Goal: Task Accomplishment & Management: Manage account settings

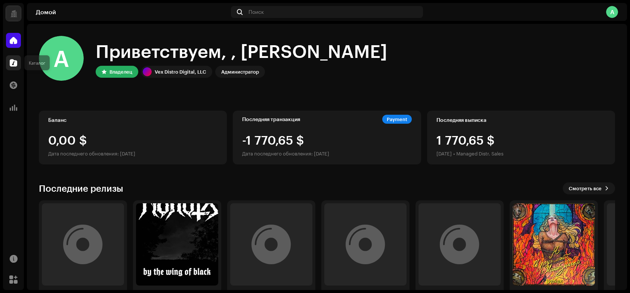
click at [11, 64] on span at bounding box center [13, 63] width 7 height 6
click at [13, 61] on span at bounding box center [13, 63] width 7 height 6
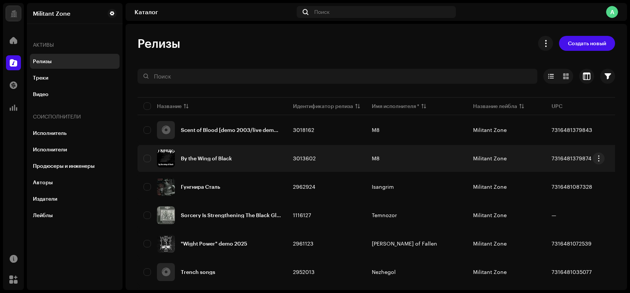
click at [220, 158] on div "By the Wing of Black" at bounding box center [206, 158] width 51 height 5
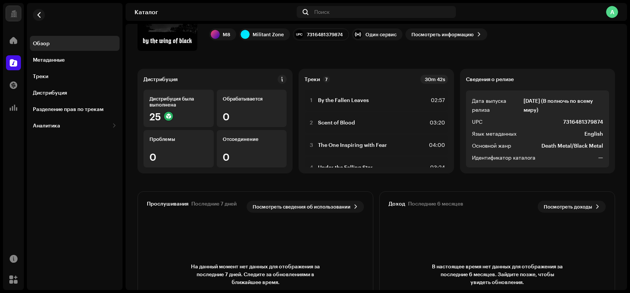
scroll to position [75, 0]
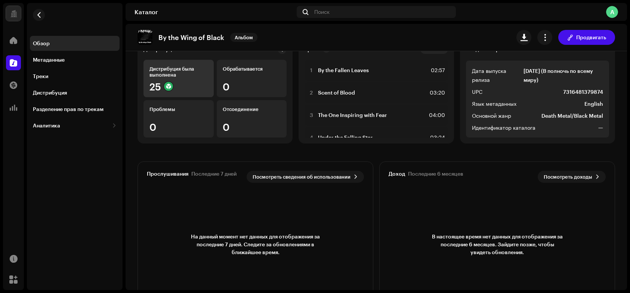
click at [182, 84] on div "25" at bounding box center [178, 86] width 58 height 10
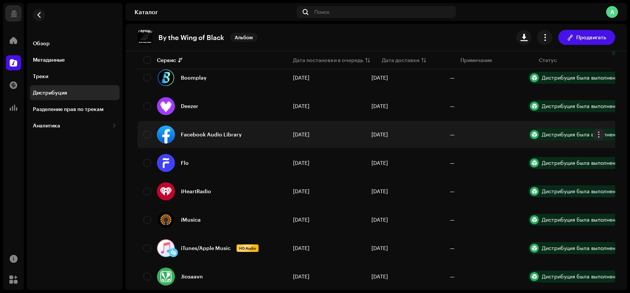
scroll to position [224, 0]
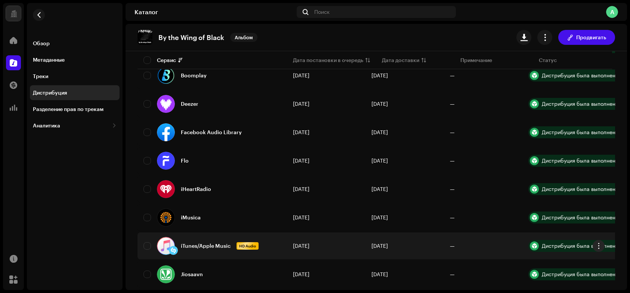
click at [537, 244] on div at bounding box center [534, 245] width 9 height 9
click at [600, 247] on span "button" at bounding box center [599, 246] width 6 height 6
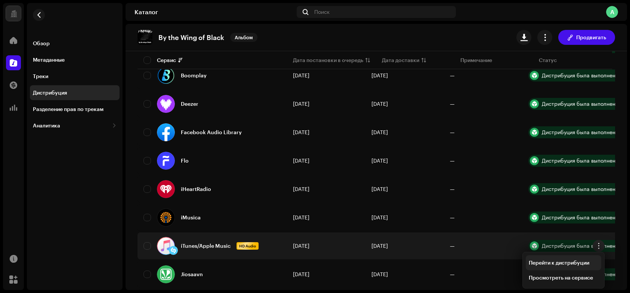
click at [584, 263] on span "Перейти к дистрибуции" at bounding box center [559, 263] width 61 height 6
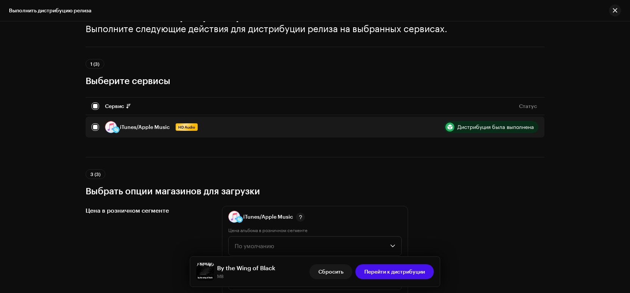
scroll to position [37, 0]
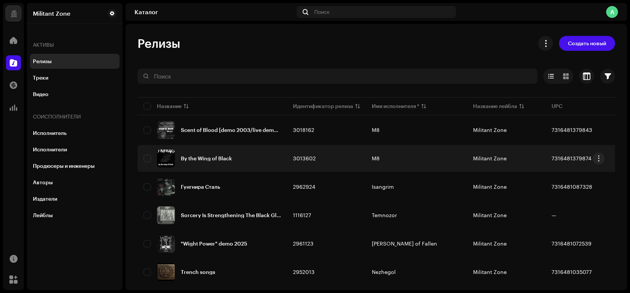
click at [209, 158] on div "By the Wing of Black" at bounding box center [206, 158] width 51 height 5
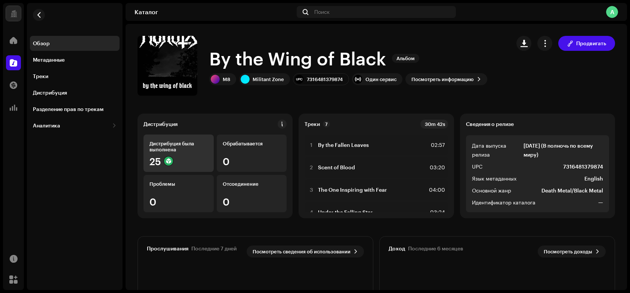
click at [191, 161] on div "25" at bounding box center [178, 161] width 58 height 10
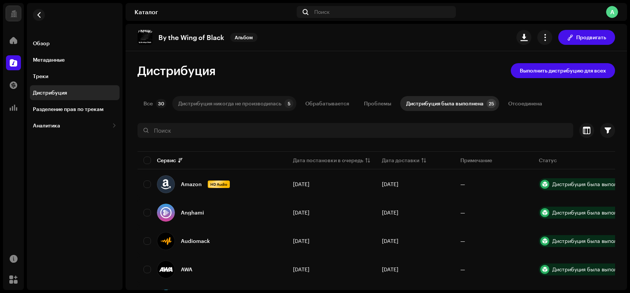
click at [235, 102] on div "Дистрибуция никогда не производилась" at bounding box center [229, 103] width 103 height 15
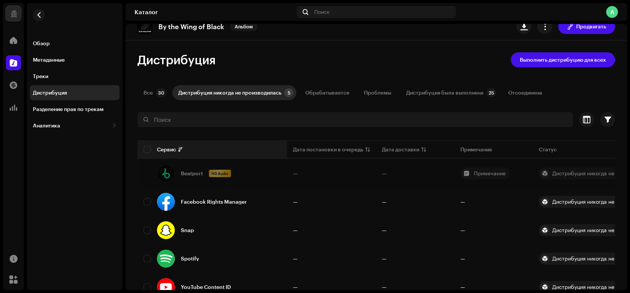
scroll to position [37, 0]
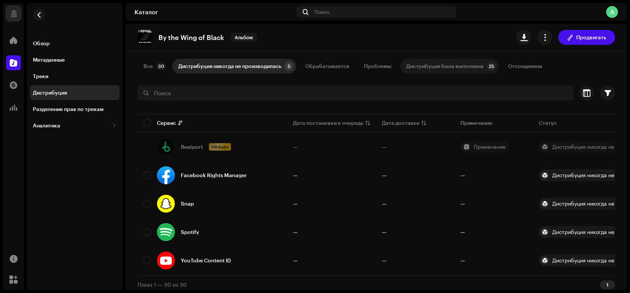
click at [463, 69] on div "Дистрибуция была выполнена" at bounding box center [444, 66] width 77 height 15
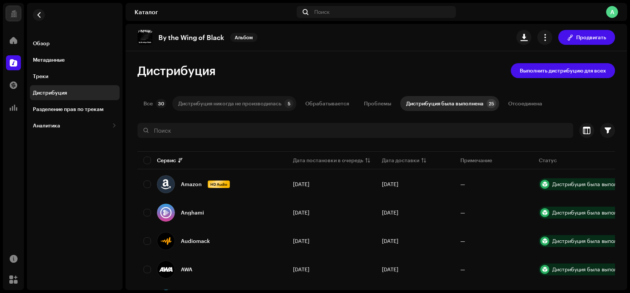
click at [206, 98] on div "Дистрибуция никогда не производилась" at bounding box center [229, 103] width 103 height 15
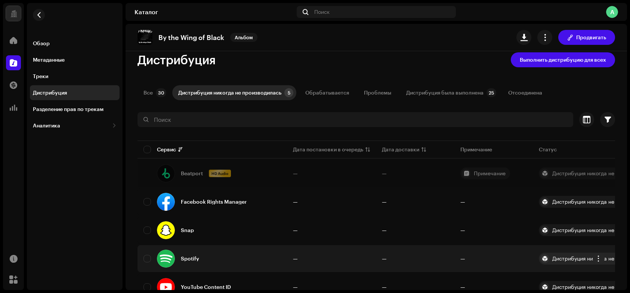
scroll to position [43, 0]
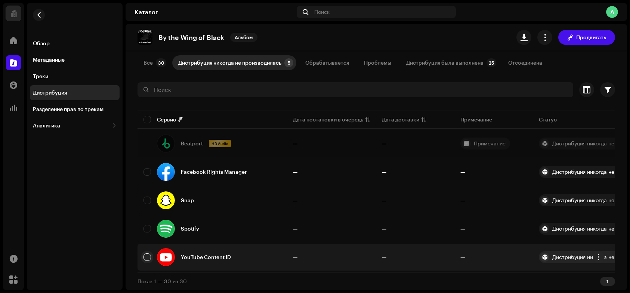
click at [149, 256] on input "checkbox" at bounding box center [147, 256] width 7 height 7
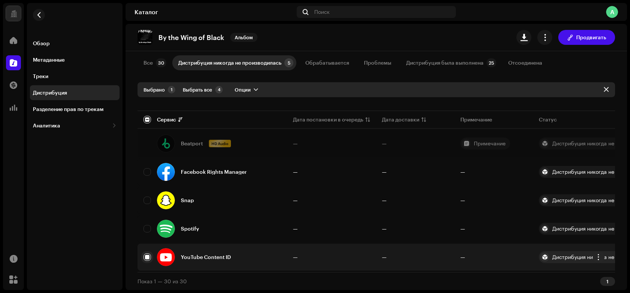
click at [146, 254] on input "Row Selected" at bounding box center [147, 256] width 7 height 7
checkbox input "false"
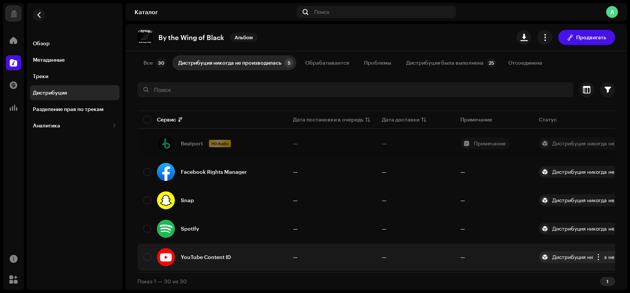
click at [207, 255] on div "YouTube Content ID" at bounding box center [206, 257] width 50 height 5
click at [599, 254] on span "button" at bounding box center [599, 257] width 6 height 6
click at [573, 270] on span "Перейти к дистрибуции" at bounding box center [559, 271] width 61 height 6
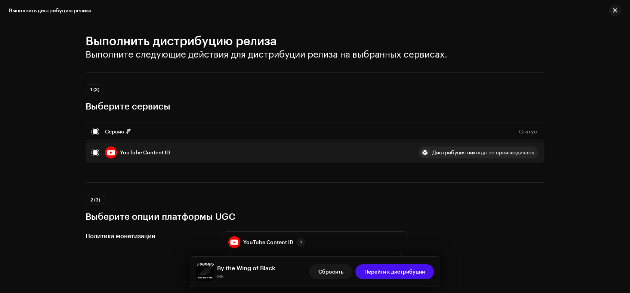
scroll to position [0, 0]
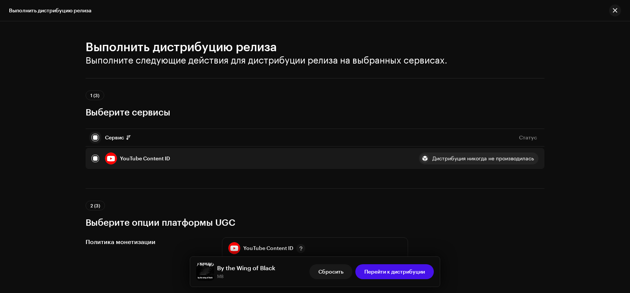
click at [95, 139] on input "checkbox" at bounding box center [95, 137] width 7 height 7
checkbox input "false"
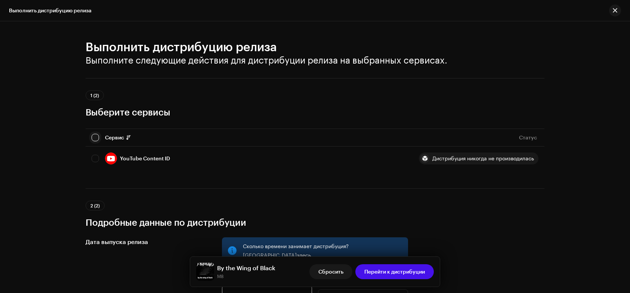
click at [96, 139] on input "checkbox" at bounding box center [95, 137] width 7 height 7
checkbox input "true"
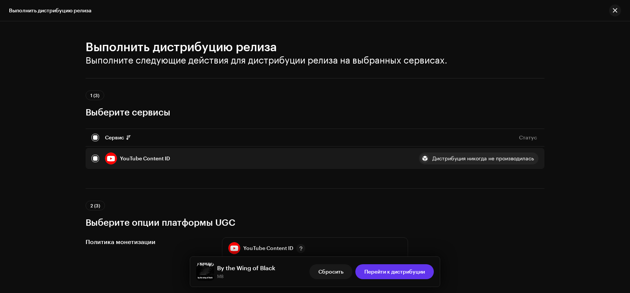
click at [385, 271] on span "Перейти к дистрибуции" at bounding box center [394, 271] width 61 height 15
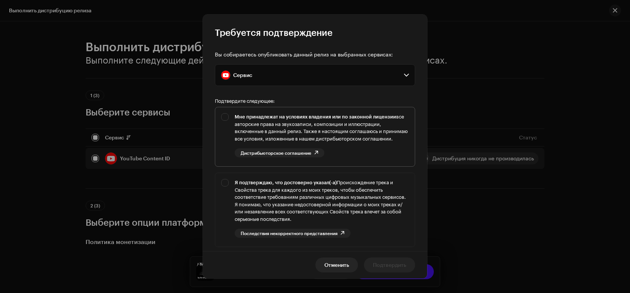
click at [225, 117] on div "Мне принадлежат на условиях владения или по законной лицензии все авторские пра…" at bounding box center [315, 135] width 200 height 56
checkbox input "true"
click at [224, 189] on div "Я подтверждаю, что достоверно указал(-а) Происхождение трека и Свойства трека д…" at bounding box center [315, 208] width 200 height 71
checkbox input "true"
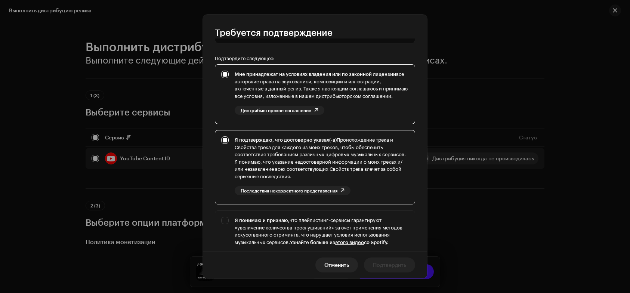
scroll to position [140, 0]
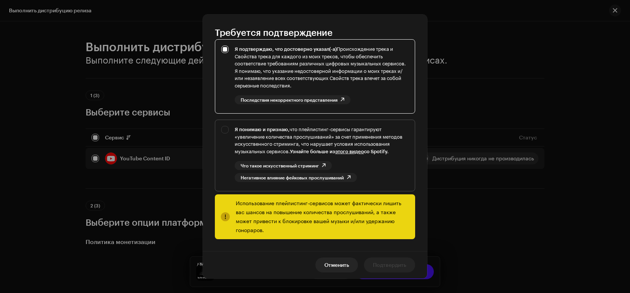
click at [229, 127] on div "Я понимаю и признаю, что плейлистинг-сервисы гарантируют «увеличение количества…" at bounding box center [315, 154] width 200 height 68
checkbox input "true"
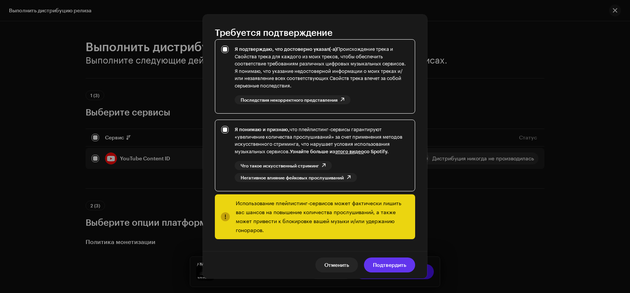
click at [393, 263] on span "Подтвердить" at bounding box center [389, 264] width 33 height 15
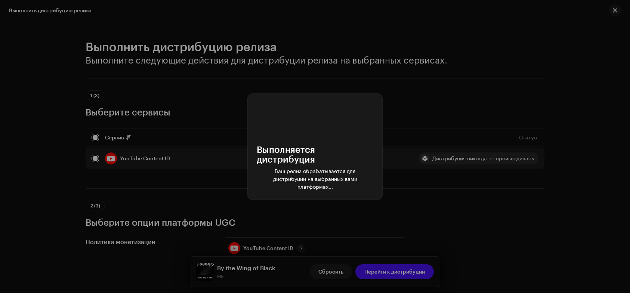
scroll to position [0, 0]
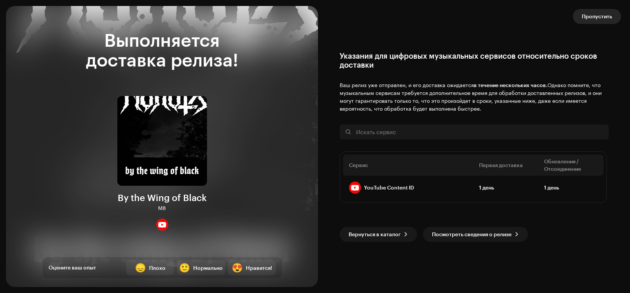
click at [587, 15] on span "Пропустить" at bounding box center [597, 16] width 30 height 15
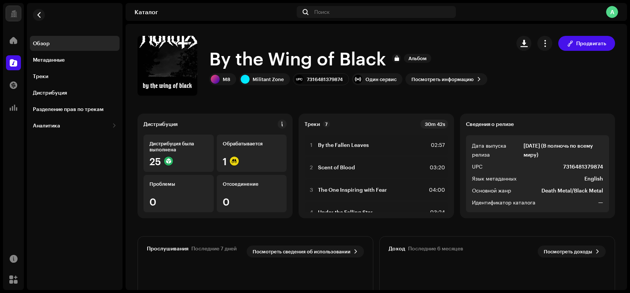
click at [51, 43] on div "Обзор" at bounding box center [75, 43] width 84 height 6
click at [9, 42] on div at bounding box center [13, 40] width 15 height 15
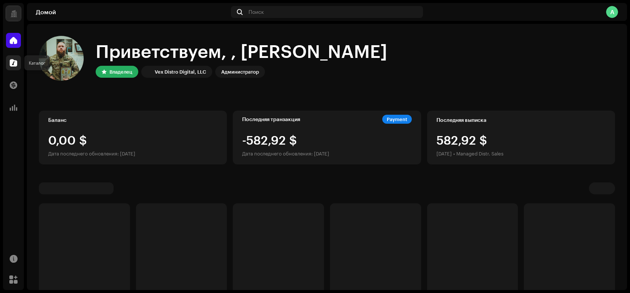
click at [11, 61] on span at bounding box center [13, 63] width 7 height 6
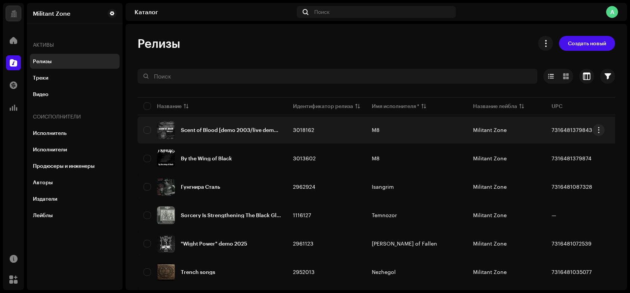
click at [200, 127] on div "Scent of Blood [demo 2003/live demo 2003]" at bounding box center [231, 129] width 100 height 5
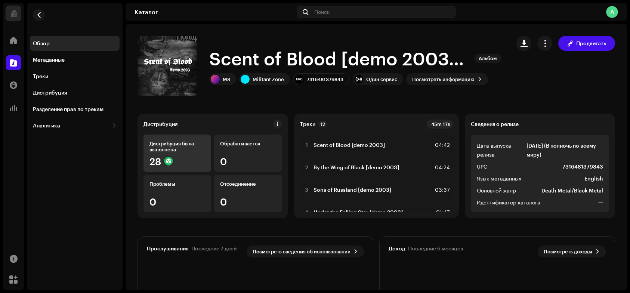
click at [191, 159] on div "28" at bounding box center [177, 161] width 56 height 10
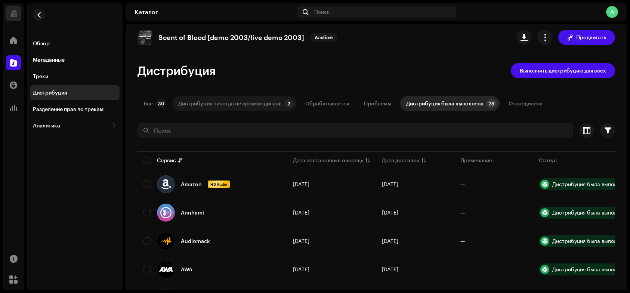
click at [215, 105] on div "Дистрибуция никогда не производилась" at bounding box center [229, 103] width 103 height 15
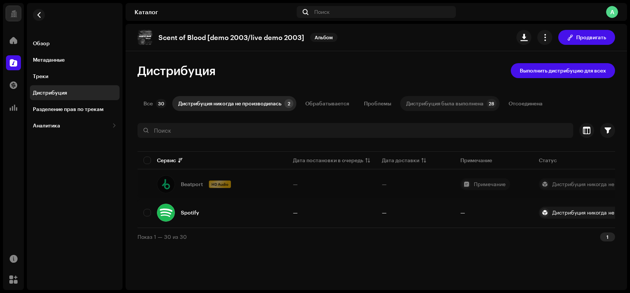
click at [425, 105] on div "Дистрибуция была выполнена" at bounding box center [444, 103] width 77 height 15
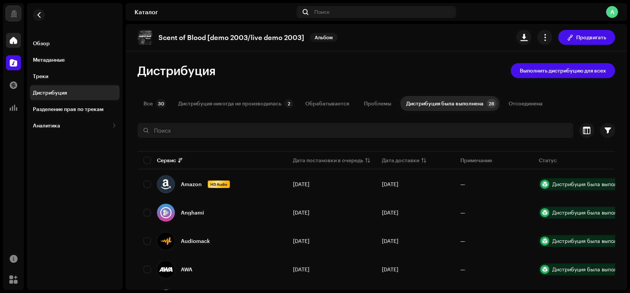
click at [7, 44] on div at bounding box center [13, 40] width 15 height 15
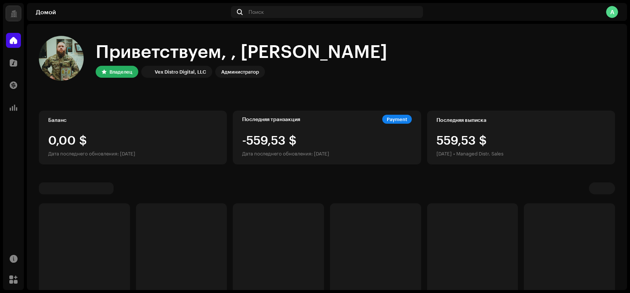
click at [9, 40] on div at bounding box center [13, 40] width 15 height 15
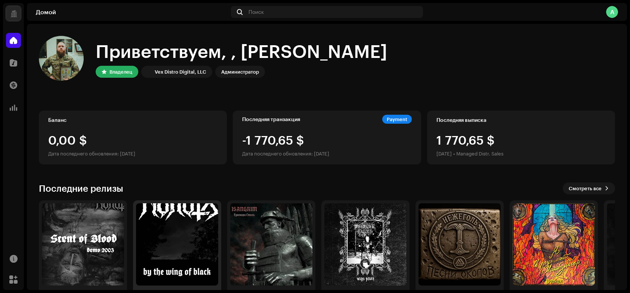
click at [173, 231] on img at bounding box center [177, 244] width 82 height 82
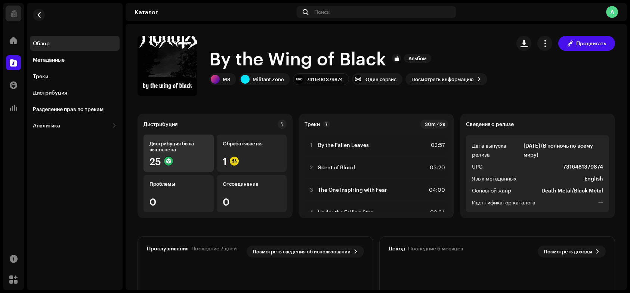
click at [187, 157] on div "25" at bounding box center [178, 161] width 58 height 10
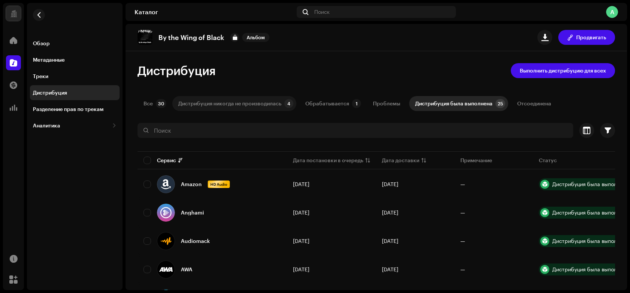
click at [229, 102] on div "Дистрибуция никогда не производилась" at bounding box center [229, 103] width 103 height 15
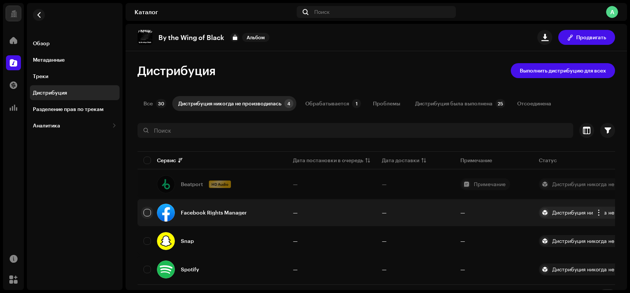
click at [150, 211] on input "checkbox" at bounding box center [147, 212] width 7 height 7
checkbox input "true"
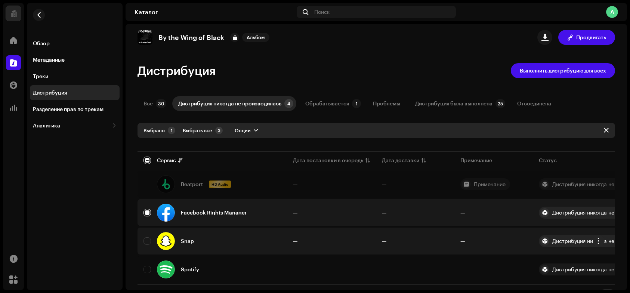
click at [152, 241] on div "Snap" at bounding box center [213, 241] width 138 height 18
click at [149, 237] on input "Row Unselected" at bounding box center [147, 240] width 7 height 7
checkbox input "true"
click at [150, 214] on input "Row Selected" at bounding box center [147, 212] width 7 height 7
checkbox input "false"
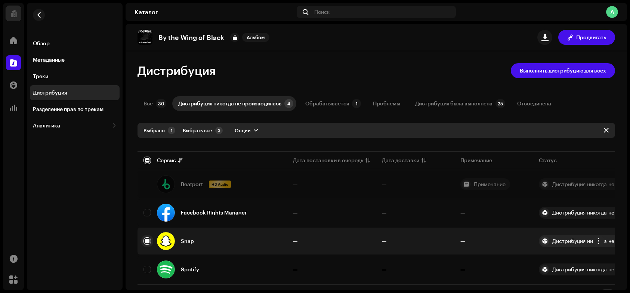
click at [149, 238] on input "Row Selected" at bounding box center [147, 240] width 7 height 7
checkbox input "false"
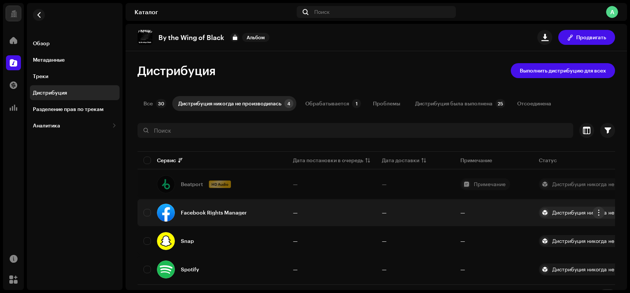
click at [604, 213] on button "button" at bounding box center [599, 213] width 12 height 12
click at [567, 226] on span "Перейти к дистрибуции" at bounding box center [559, 229] width 61 height 6
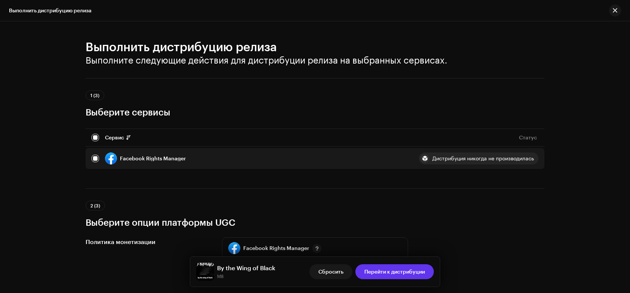
click at [401, 270] on span "Перейти к дистрибуции" at bounding box center [394, 271] width 61 height 15
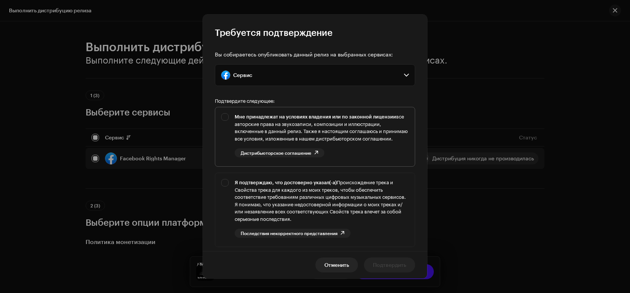
click at [225, 117] on div "Мне принадлежат на условиях владения или по законной лицензии все авторские пра…" at bounding box center [315, 135] width 200 height 56
checkbox input "true"
click at [225, 189] on div "Я подтверждаю, что достоверно указал(-а) Происхождение трека и Свойства трека д…" at bounding box center [315, 208] width 200 height 71
checkbox input "true"
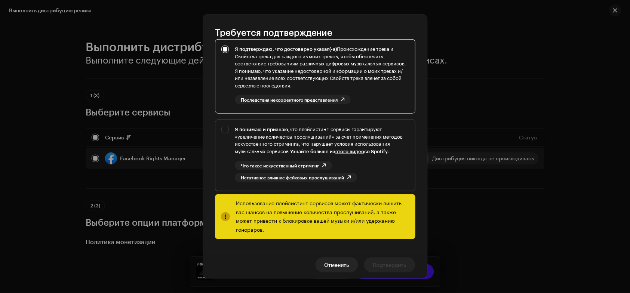
scroll to position [140, 0]
click at [228, 129] on div "Я понимаю и признаю, что плейлистинг-сервисы гарантируют «увеличение количества…" at bounding box center [315, 154] width 200 height 68
checkbox input "true"
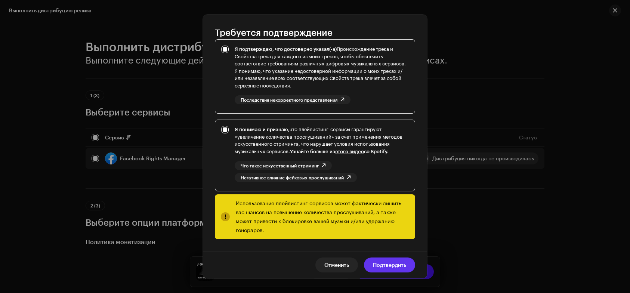
click at [383, 265] on span "Подтвердить" at bounding box center [389, 264] width 33 height 15
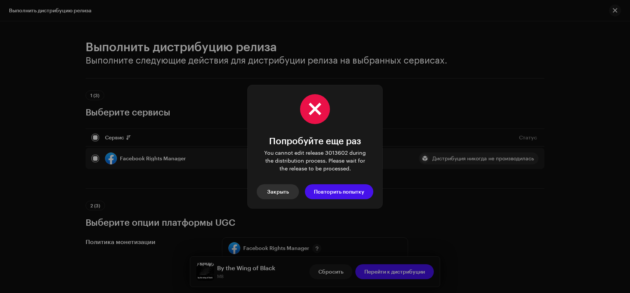
click at [291, 192] on button "Закрыть" at bounding box center [278, 191] width 42 height 15
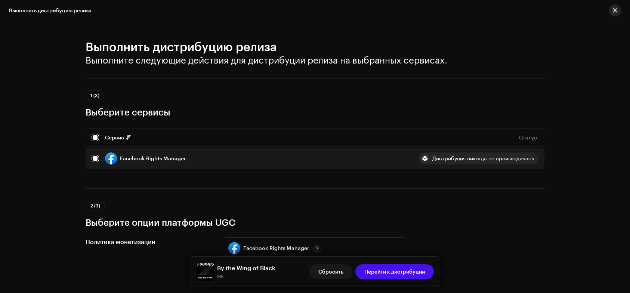
click at [613, 9] on button "button" at bounding box center [615, 10] width 12 height 12
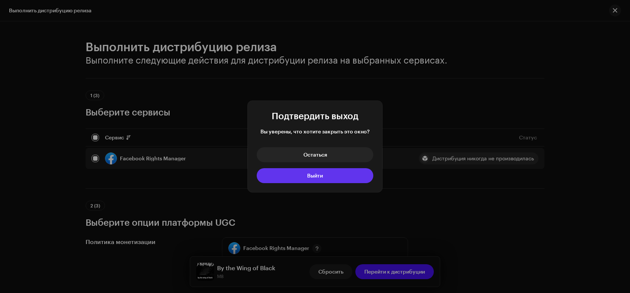
click at [329, 175] on button "Выйти" at bounding box center [315, 175] width 117 height 15
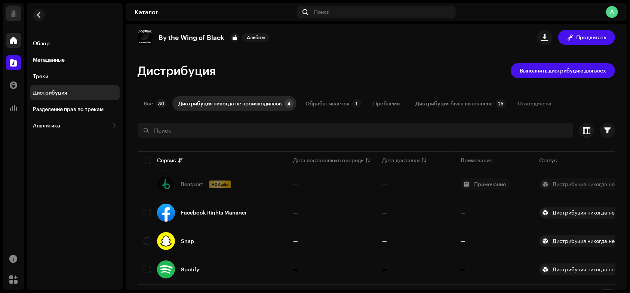
click at [16, 43] on span at bounding box center [13, 40] width 7 height 6
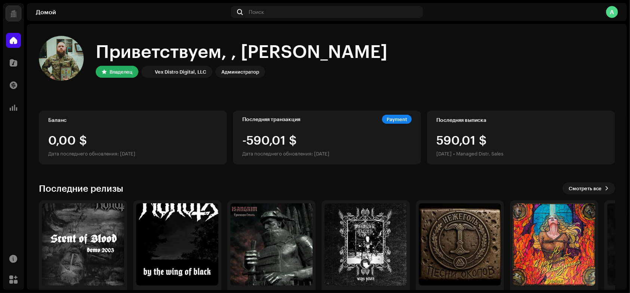
click at [10, 38] on span at bounding box center [13, 40] width 7 height 6
click at [14, 60] on span at bounding box center [13, 63] width 7 height 6
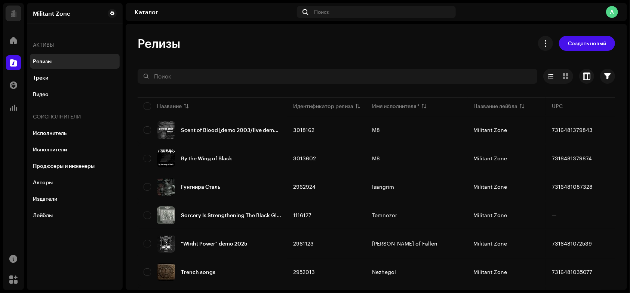
click at [14, 60] on span at bounding box center [13, 63] width 7 height 6
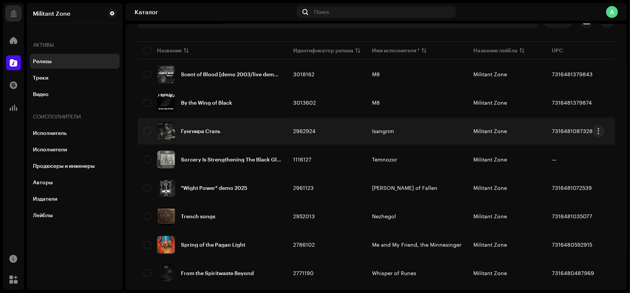
scroll to position [75, 0]
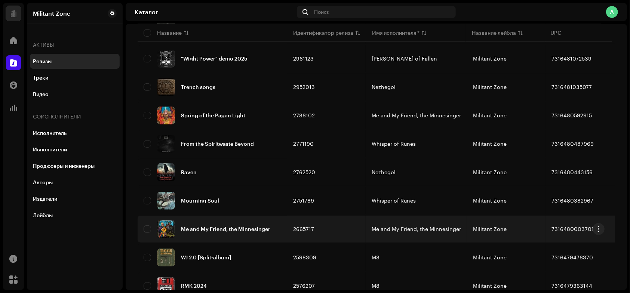
click at [213, 227] on div "Me and My Friend, the Minnesinger" at bounding box center [225, 228] width 89 height 5
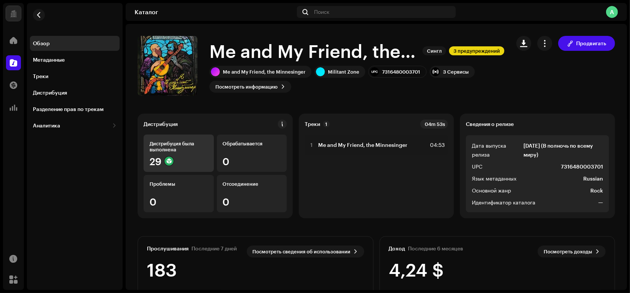
click at [182, 162] on div "29" at bounding box center [178, 161] width 58 height 10
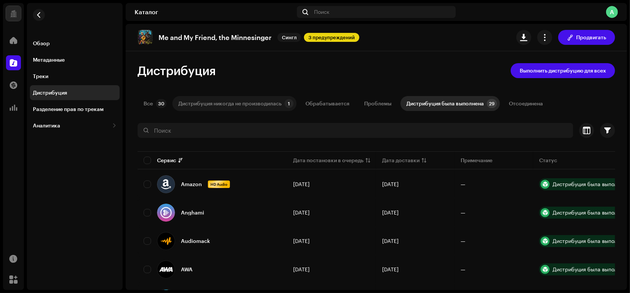
click at [209, 102] on div "Дистрибуция никогда не производилась" at bounding box center [229, 103] width 103 height 15
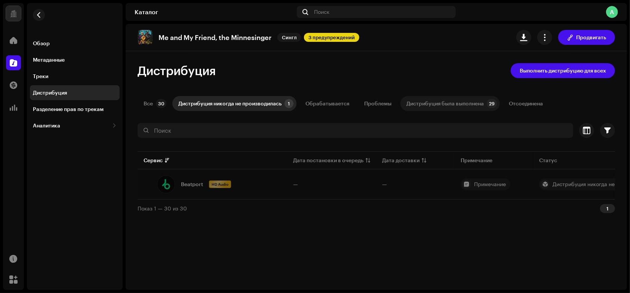
click at [417, 100] on div "Дистрибуция была выполнена" at bounding box center [444, 103] width 77 height 15
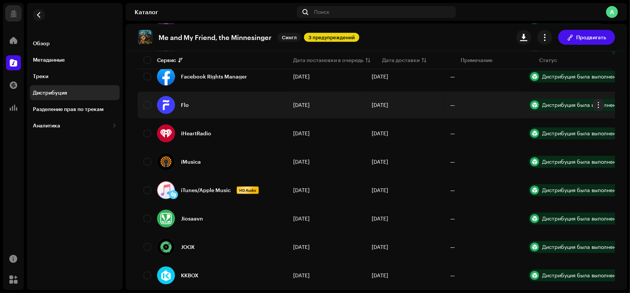
scroll to position [336, 0]
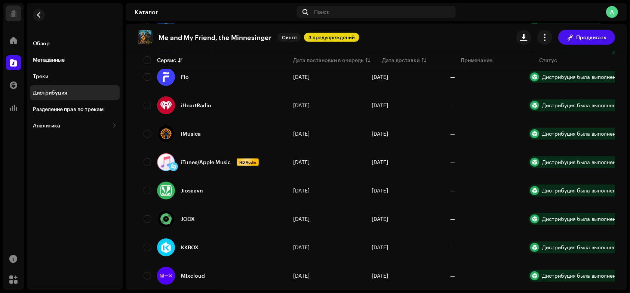
click at [22, 38] on div "Домой" at bounding box center [13, 40] width 21 height 21
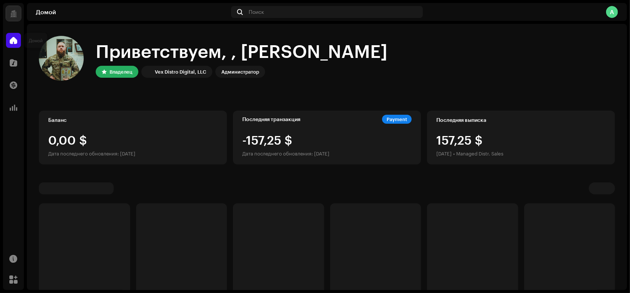
click at [10, 38] on span at bounding box center [13, 40] width 7 height 6
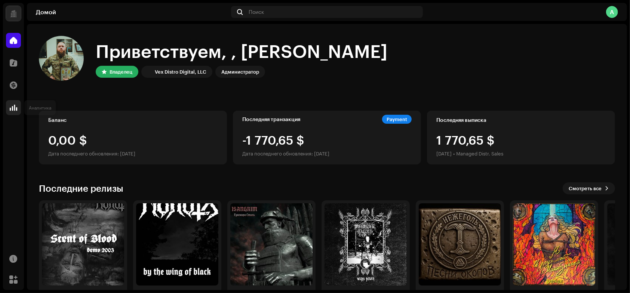
click at [18, 112] on div at bounding box center [13, 107] width 15 height 15
click at [15, 107] on span at bounding box center [13, 108] width 7 height 6
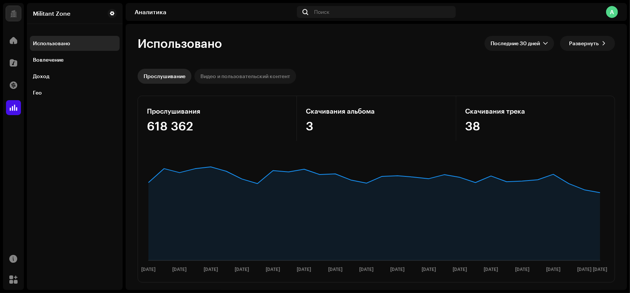
click at [224, 73] on div "Видео и пользовательский контент" at bounding box center [245, 76] width 90 height 15
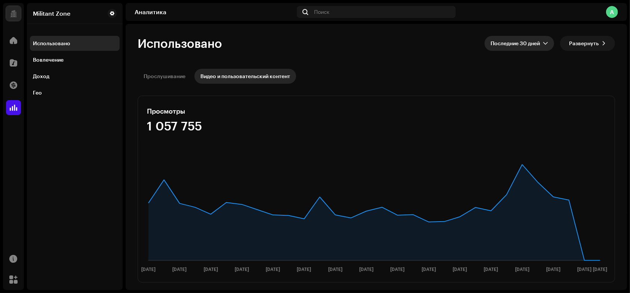
click at [543, 44] on icon "dropdown trigger" at bounding box center [545, 43] width 5 height 5
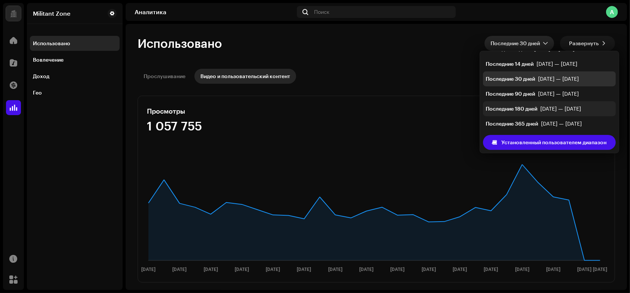
scroll to position [15, 0]
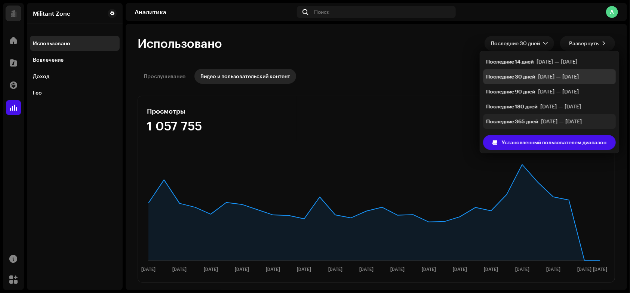
click at [550, 124] on div "[DATE] — [DATE]" at bounding box center [561, 121] width 41 height 7
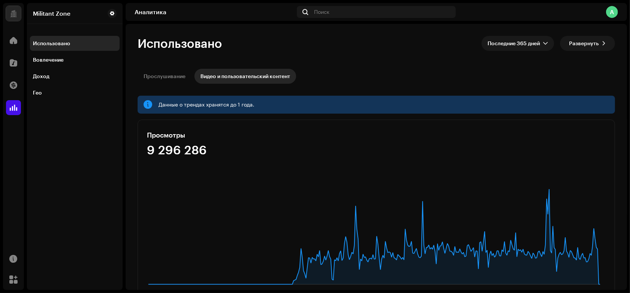
click at [169, 68] on re-o-consumption-dashboard-header "Использовано Последние 365 дней Развернуть Прослушивание Видео и пользовательск…" at bounding box center [376, 57] width 477 height 66
click at [168, 76] on div "Прослушивание" at bounding box center [165, 76] width 42 height 15
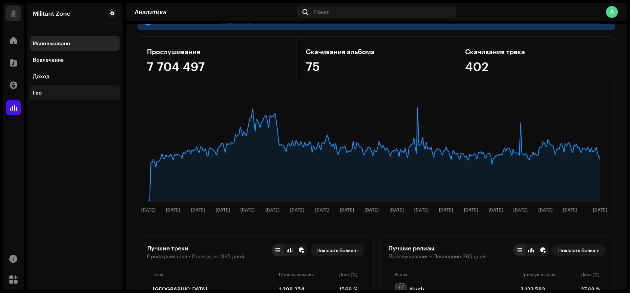
scroll to position [75, 0]
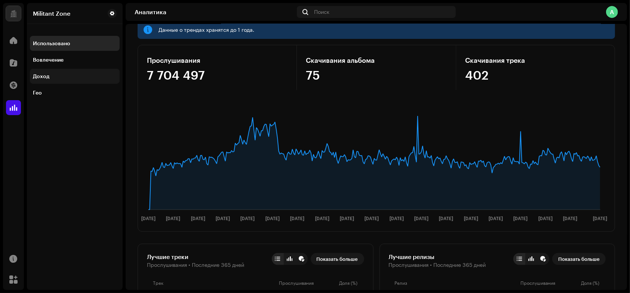
click at [40, 80] on div "Доход" at bounding box center [75, 76] width 90 height 15
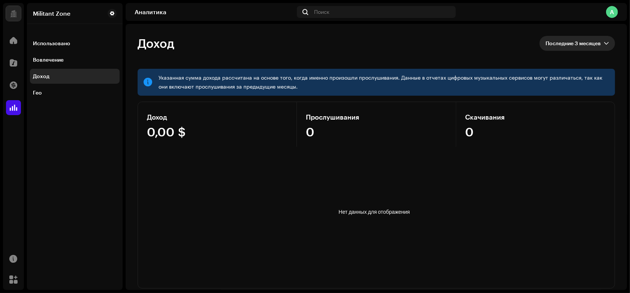
click at [565, 41] on span "Последние 3 месяцев" at bounding box center [574, 43] width 58 height 15
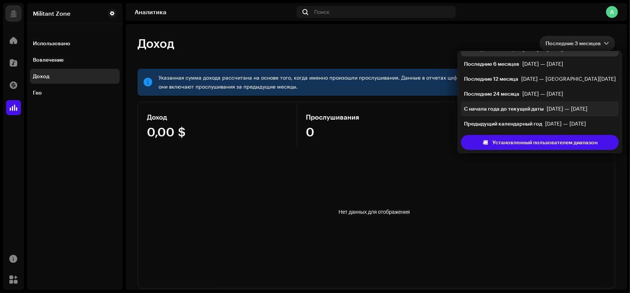
scroll to position [15, 0]
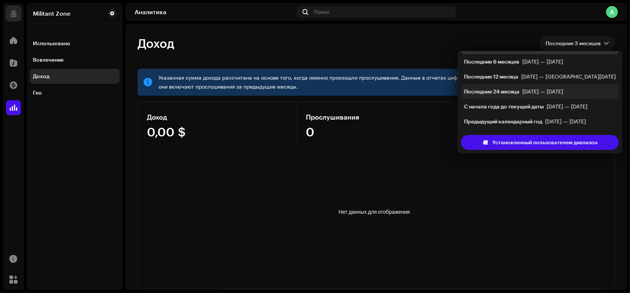
click at [500, 89] on div "Последние 24 месяца" at bounding box center [491, 91] width 55 height 7
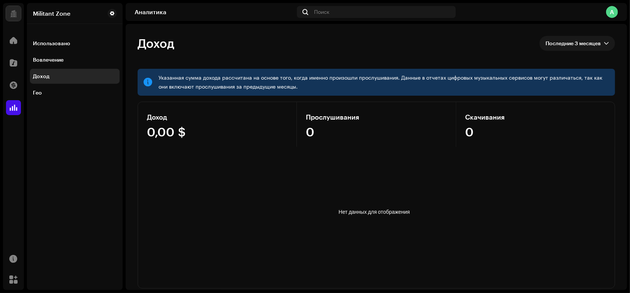
scroll to position [3, 0]
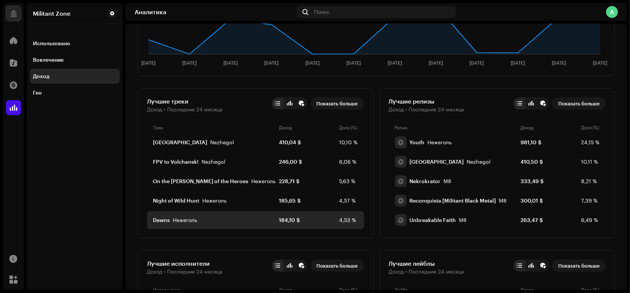
scroll to position [398, 0]
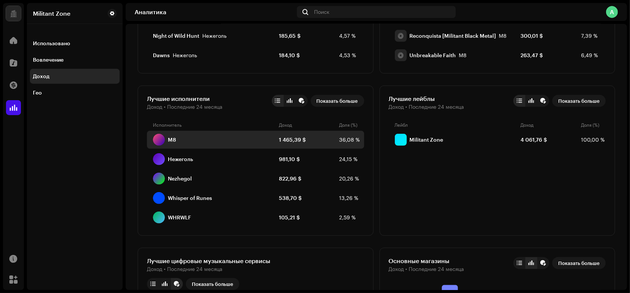
click at [173, 138] on div "M8" at bounding box center [172, 140] width 8 height 6
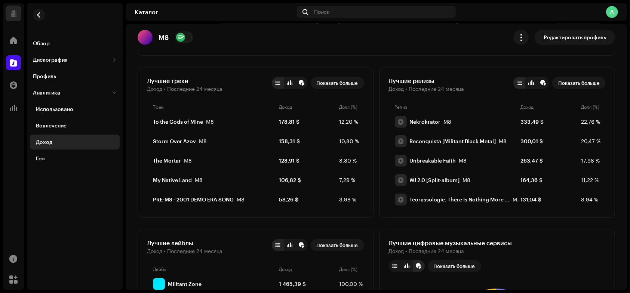
scroll to position [224, 0]
